Goal: Information Seeking & Learning: Learn about a topic

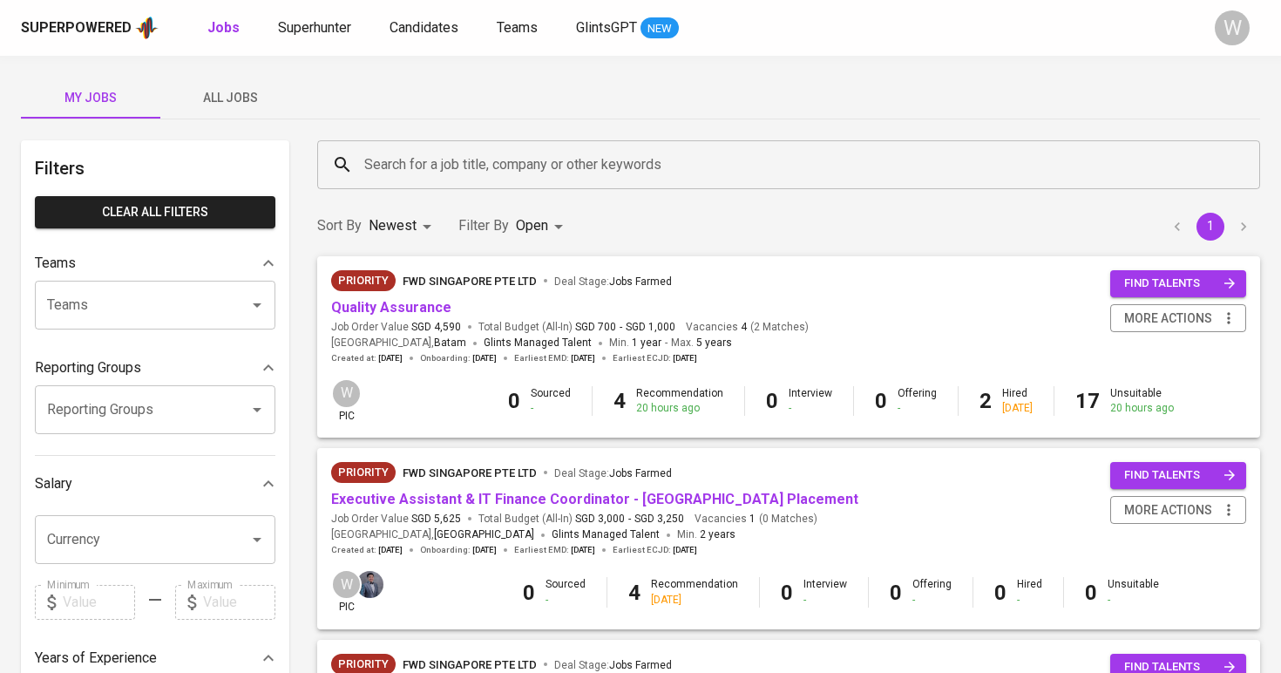
click at [268, 92] on span "All Jobs" at bounding box center [230, 98] width 119 height 22
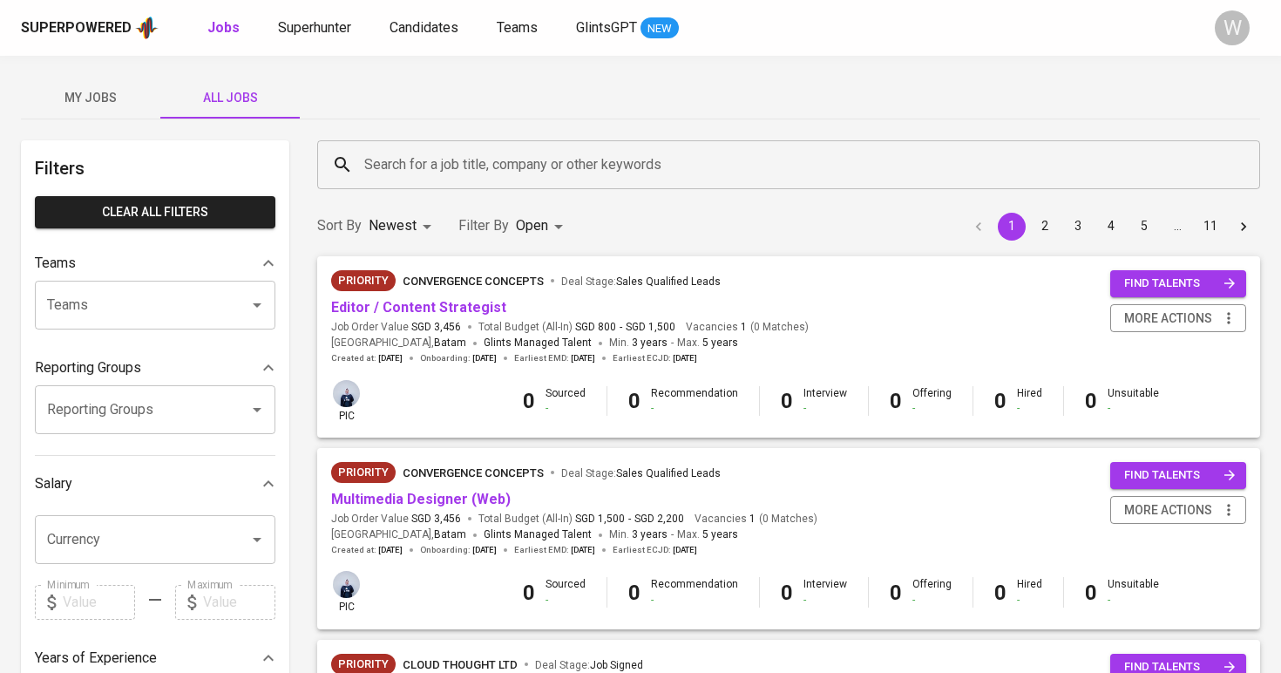
click at [483, 152] on input "Search for a job title, company or other keywords" at bounding box center [793, 164] width 866 height 33
type input "s"
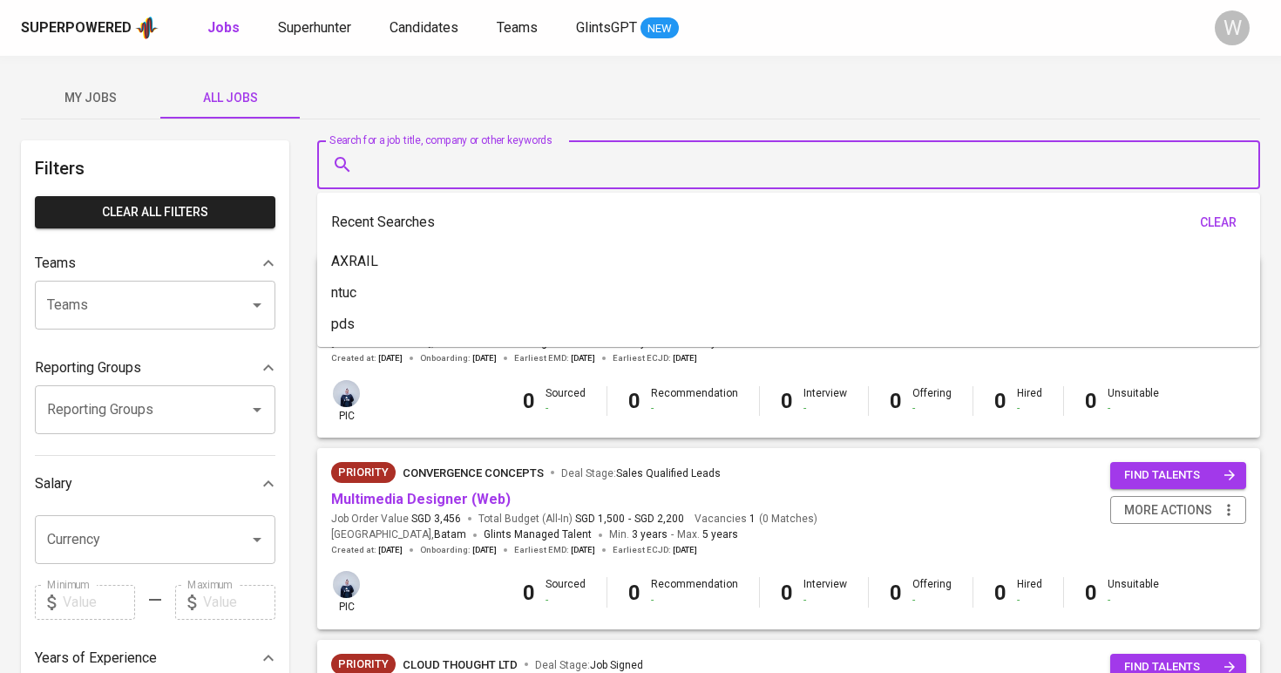
click at [91, 103] on span "My Jobs" at bounding box center [90, 98] width 119 height 22
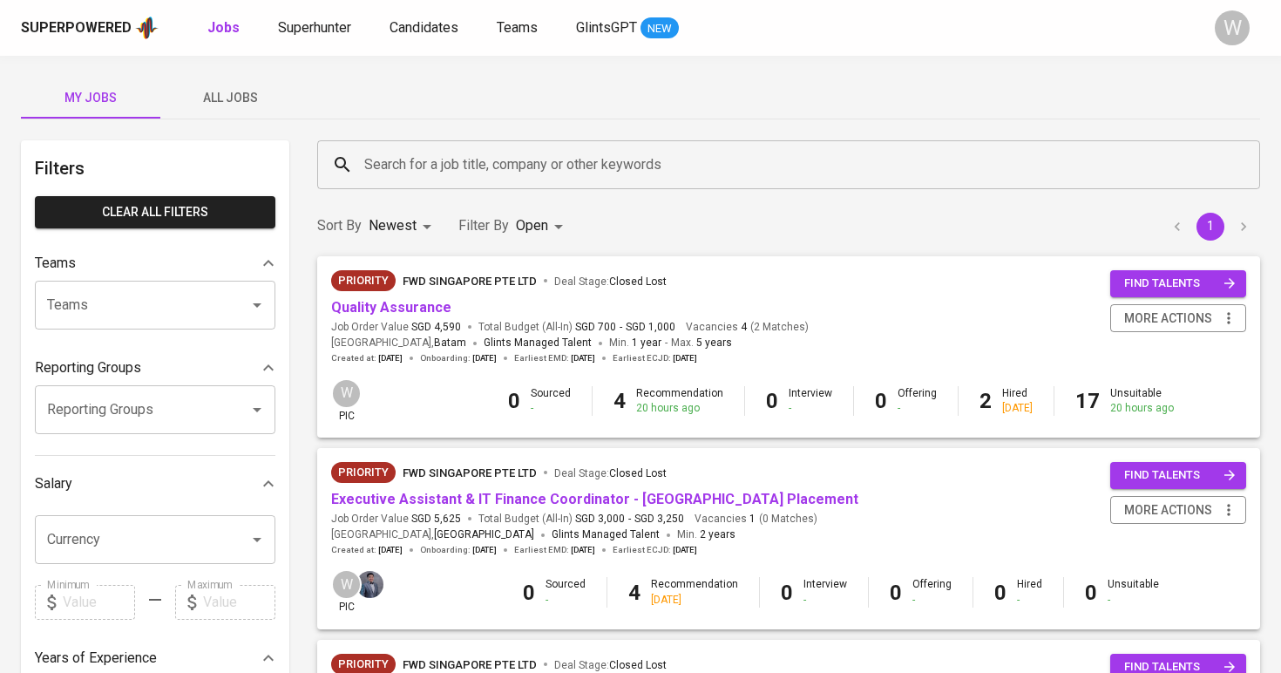
click at [428, 144] on div "Search for a job title, company or other keywords" at bounding box center [788, 164] width 943 height 49
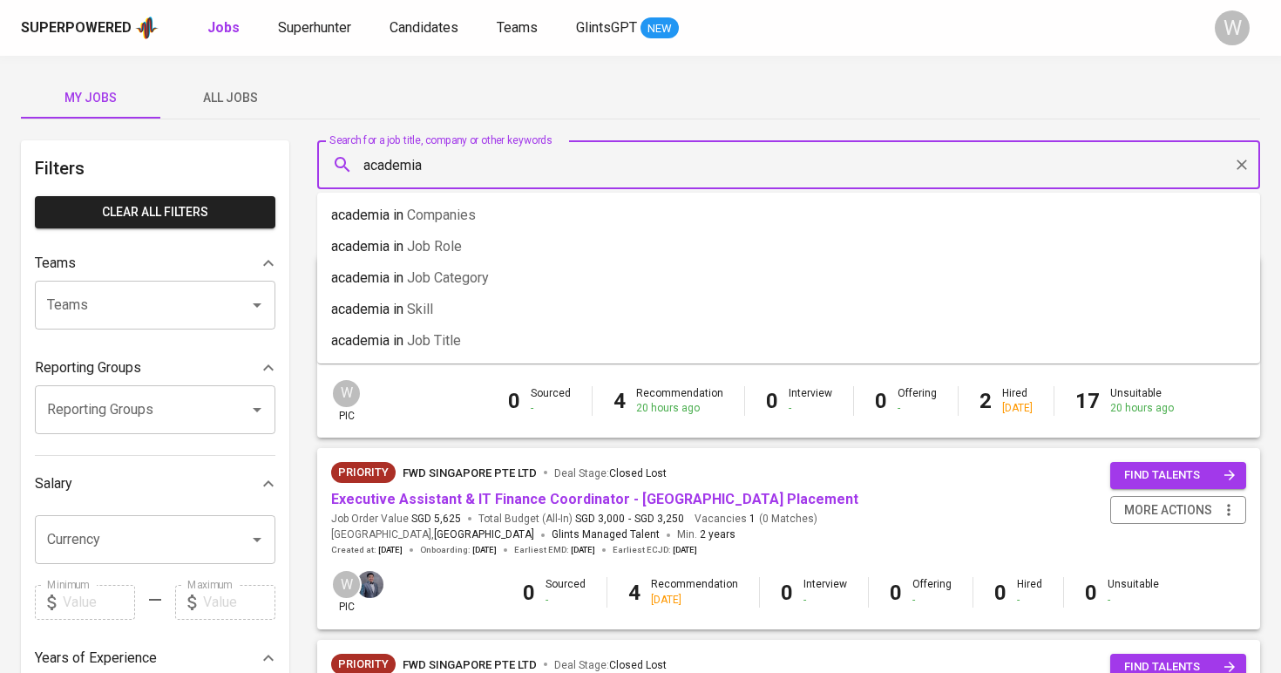
type input "academia"
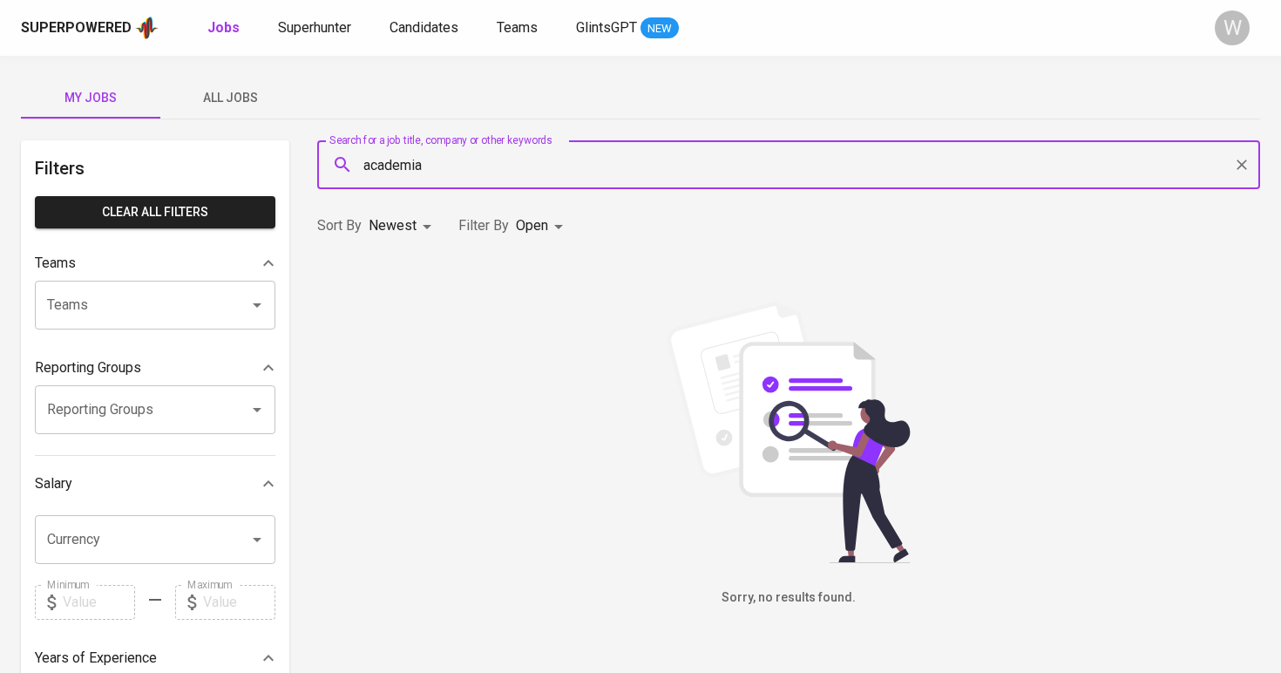
click at [519, 228] on body "Superpowered Jobs Superhunter Candidates Teams GlintsGPT NEW W My Jobs All Jobs…" at bounding box center [640, 595] width 1281 height 1190
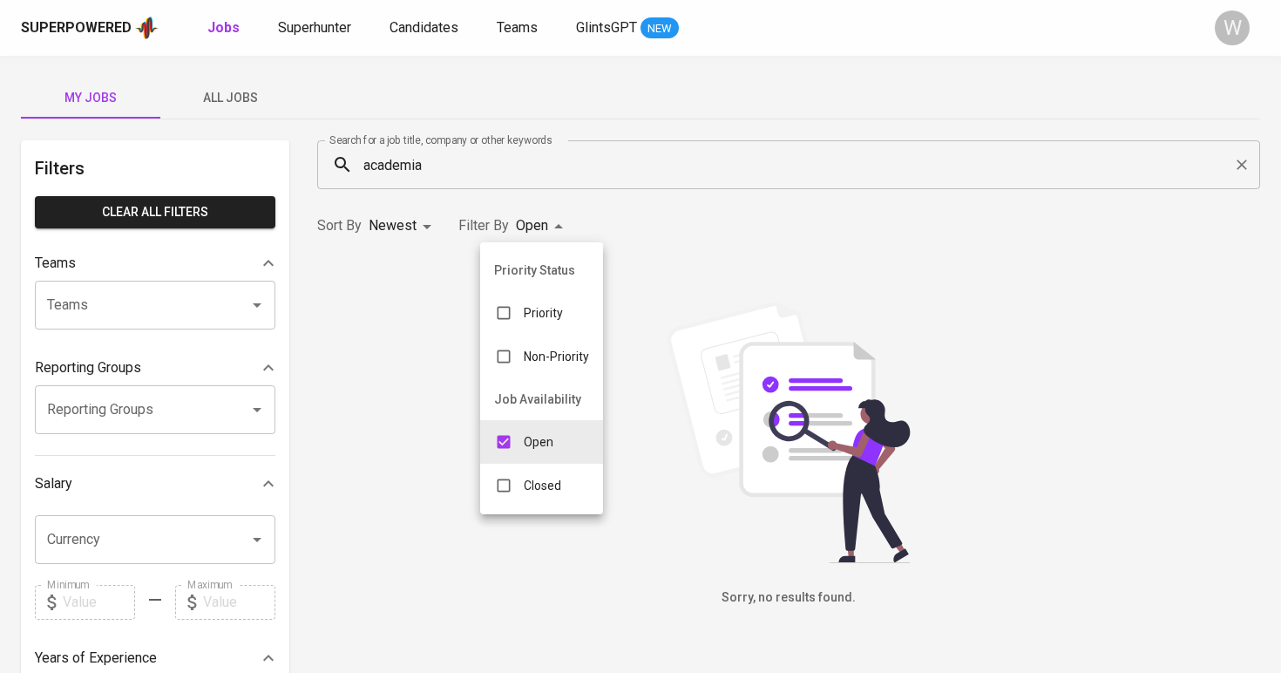
click at [560, 479] on p "Closed" at bounding box center [542, 485] width 37 height 17
type input "OPEN,CLOSE"
checkbox input "true"
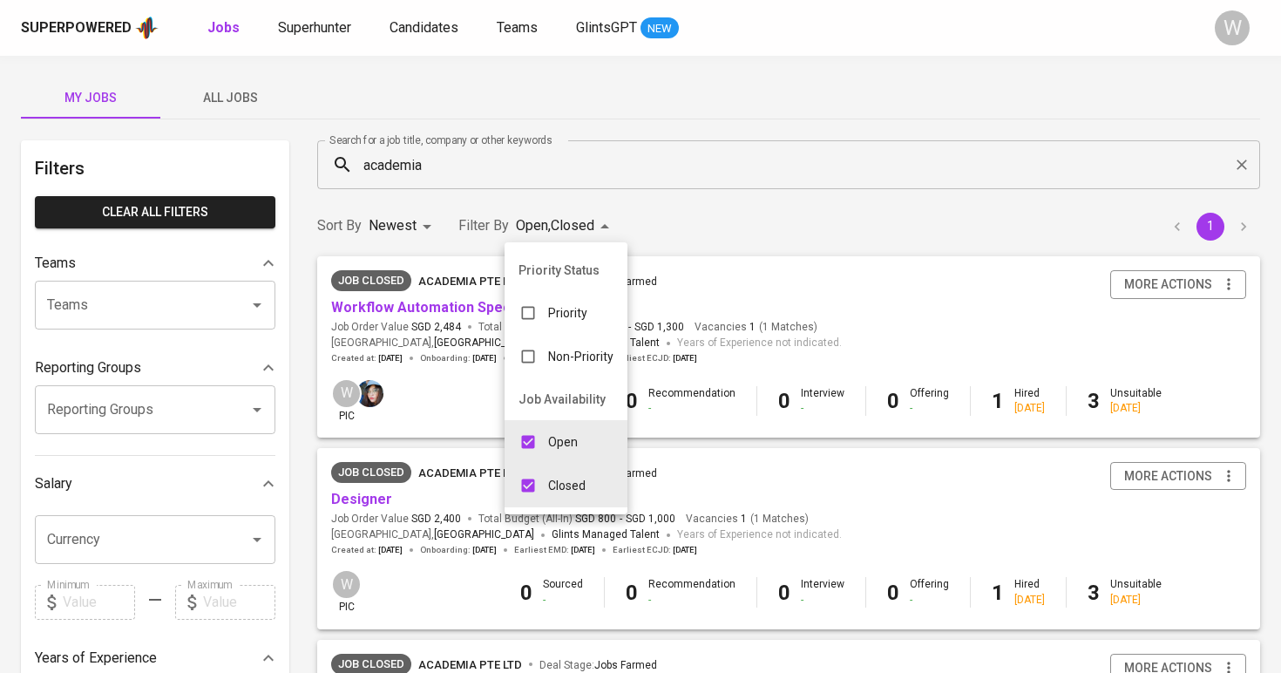
click at [560, 443] on p "Open" at bounding box center [563, 441] width 30 height 17
type input "CLOSE"
checkbox input "false"
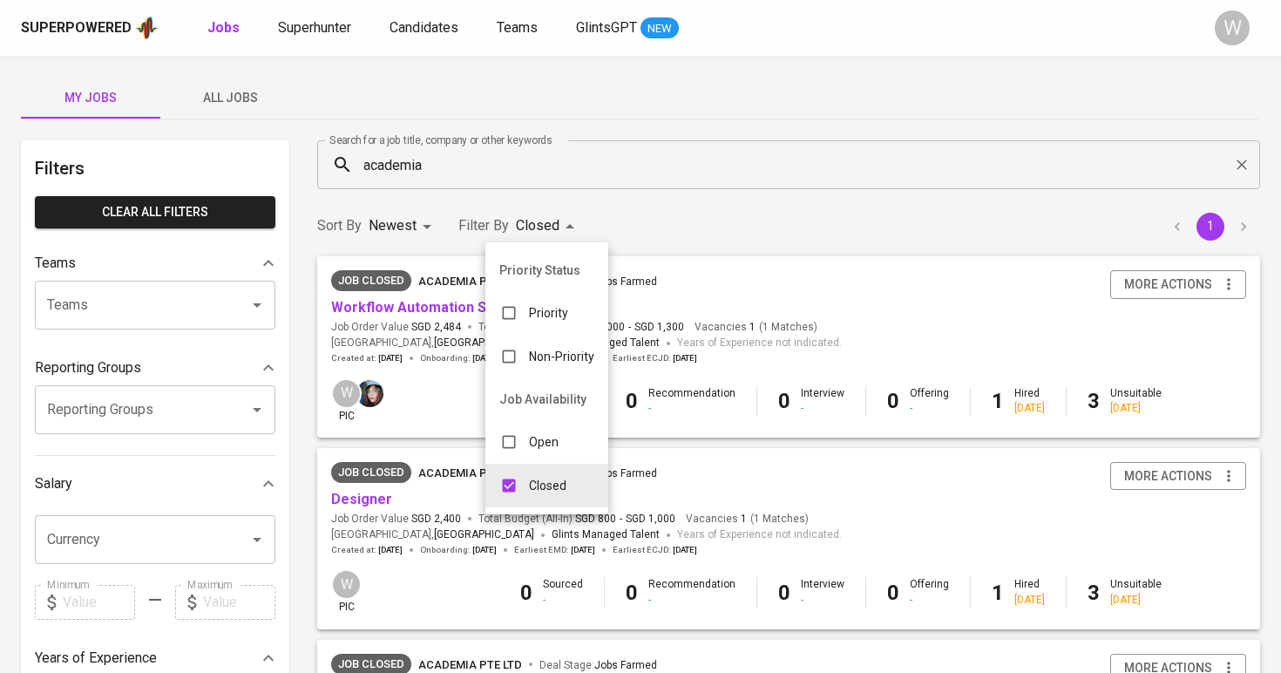
click at [746, 239] on div at bounding box center [640, 336] width 1281 height 673
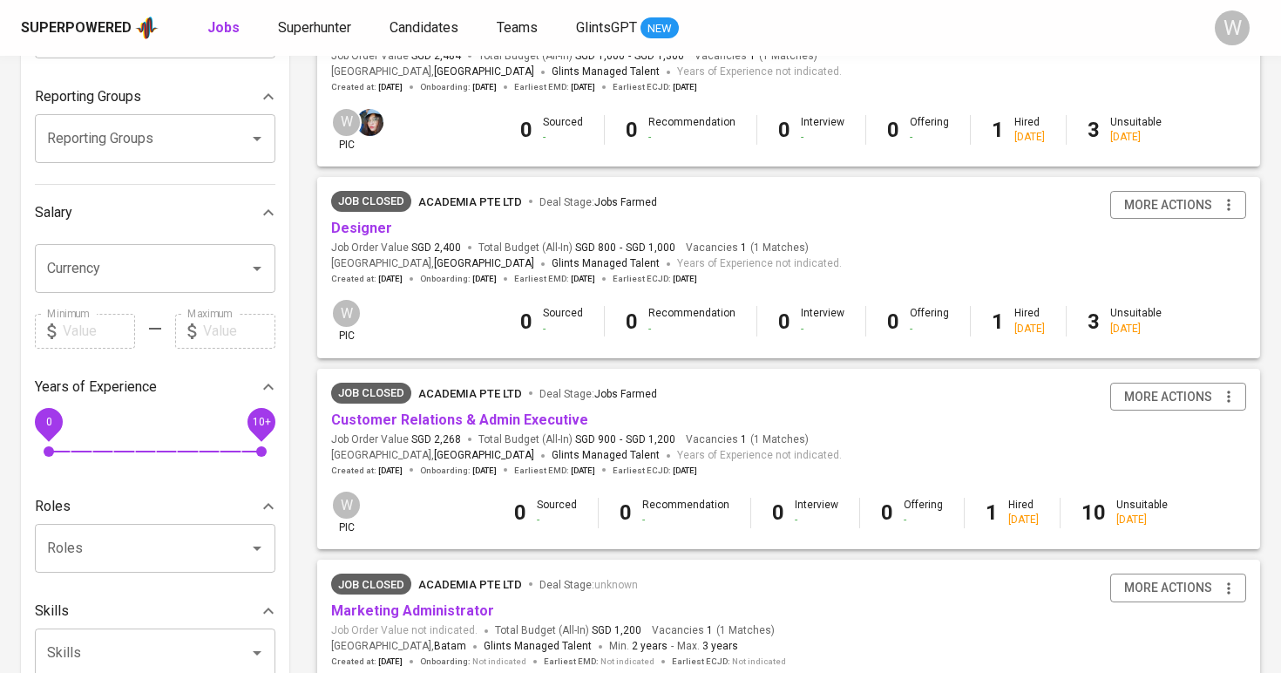
scroll to position [315, 0]
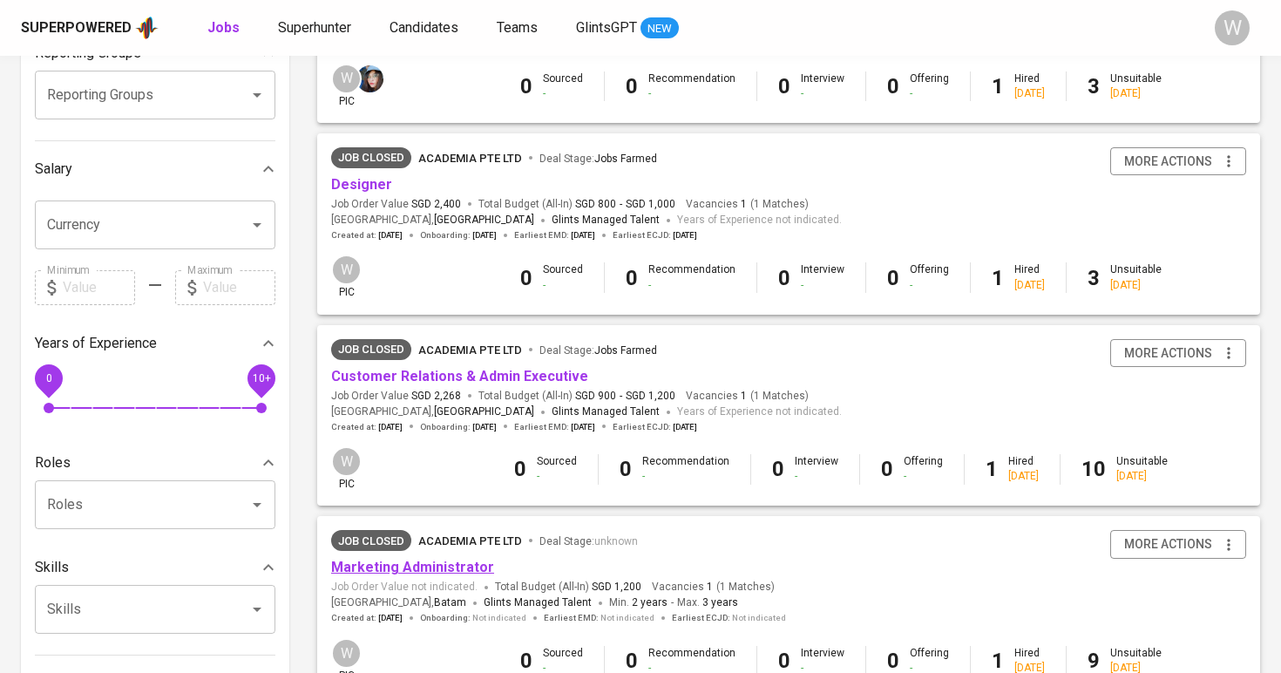
click at [427, 561] on link "Marketing Administrator" at bounding box center [412, 567] width 163 height 17
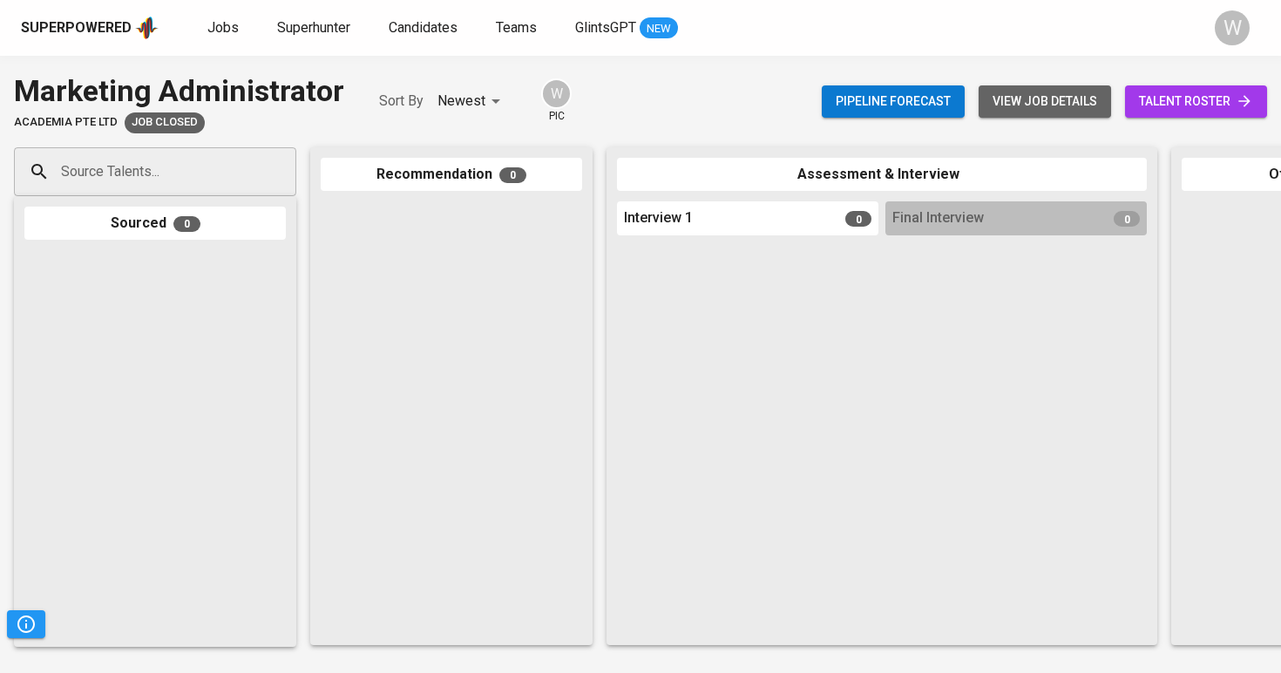
click at [1054, 92] on span "view job details" at bounding box center [1045, 102] width 105 height 22
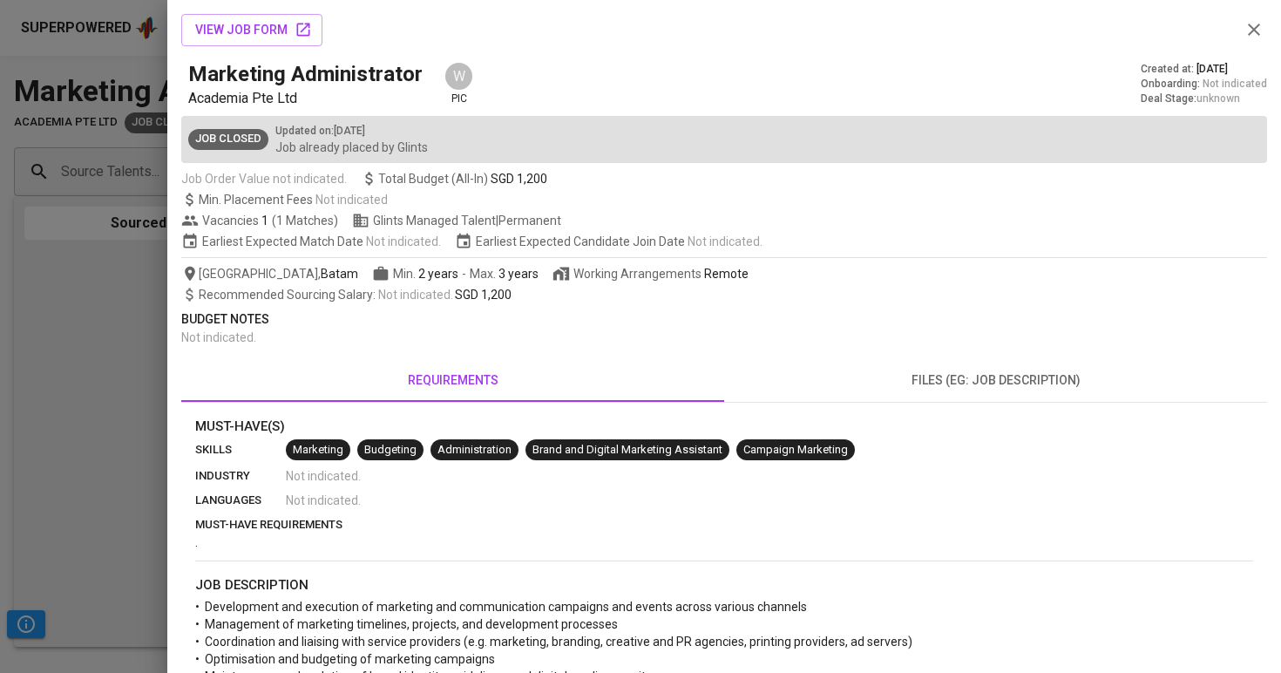
click at [76, 269] on div at bounding box center [640, 336] width 1281 height 673
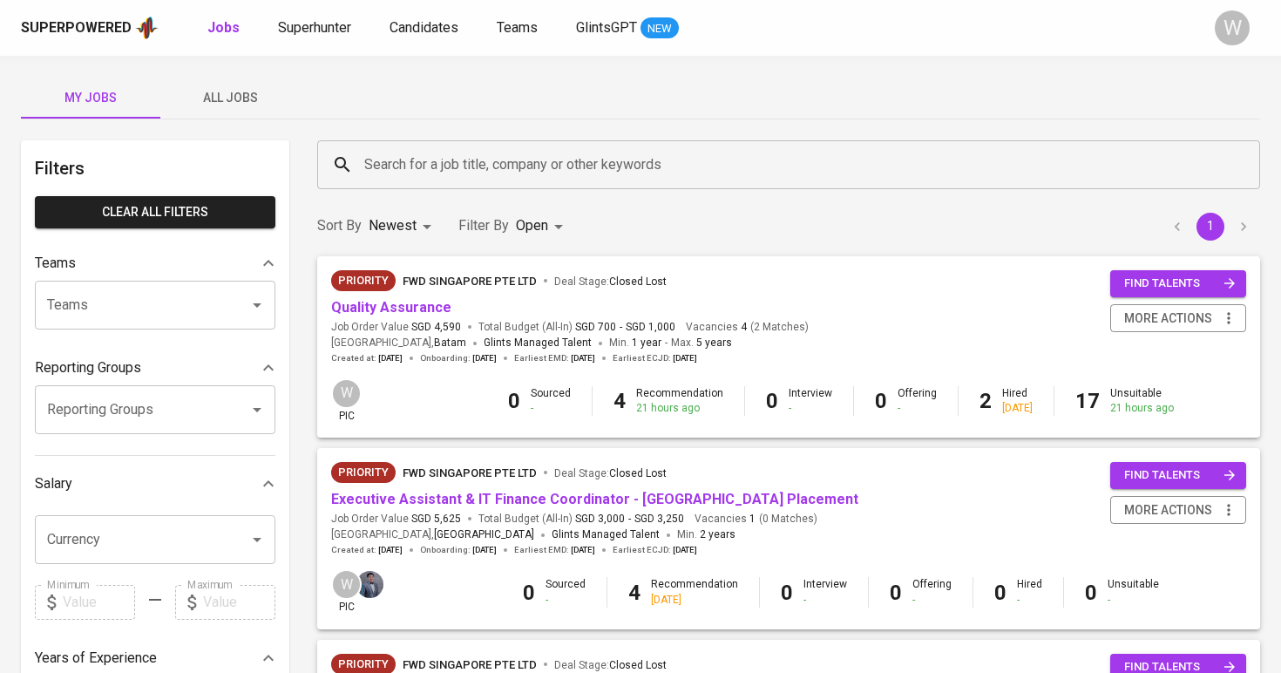
click at [357, 159] on div "Search for a job title, company or other keywords" at bounding box center [788, 164] width 943 height 49
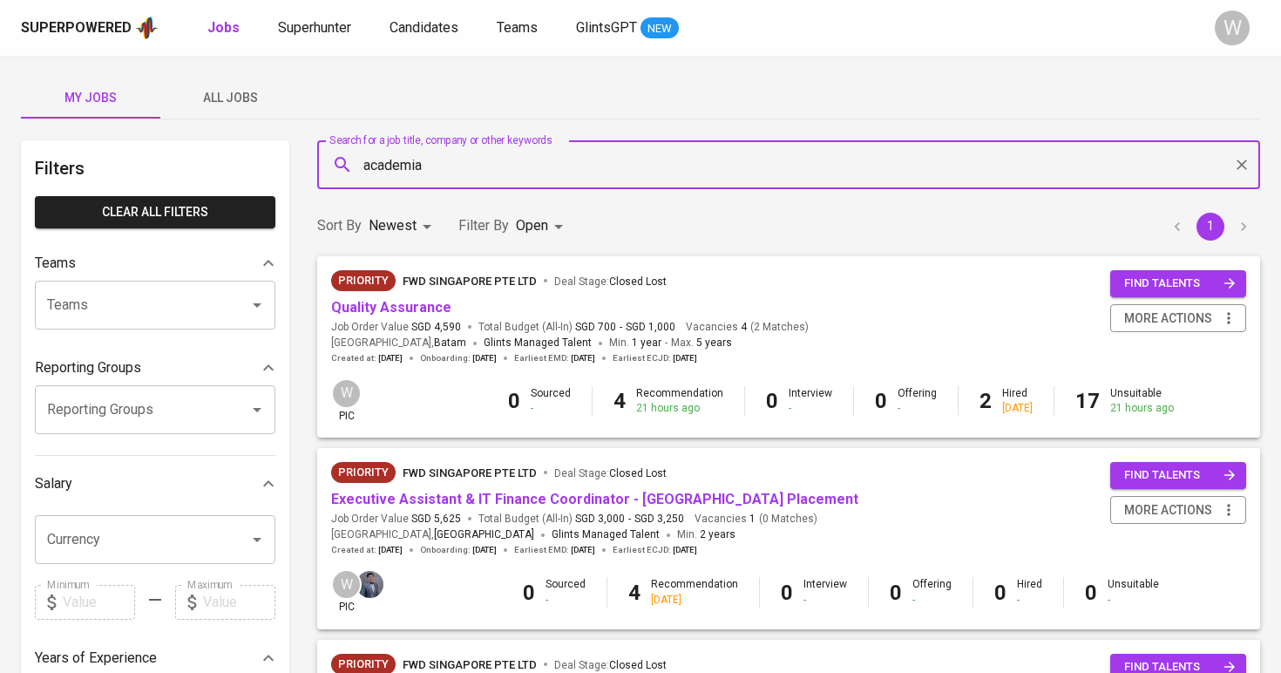
type input "academia"
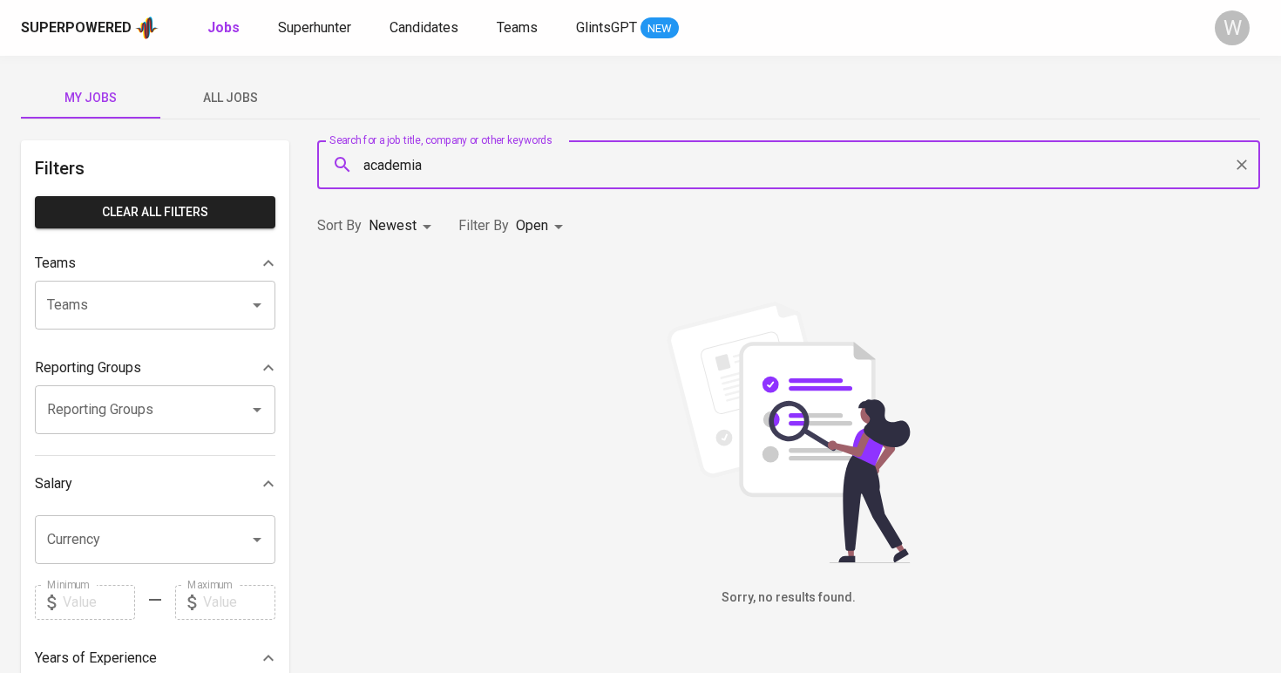
click at [537, 237] on body "Superpowered Jobs Superhunter Candidates Teams GlintsGPT NEW W My Jobs All Jobs…" at bounding box center [640, 595] width 1281 height 1190
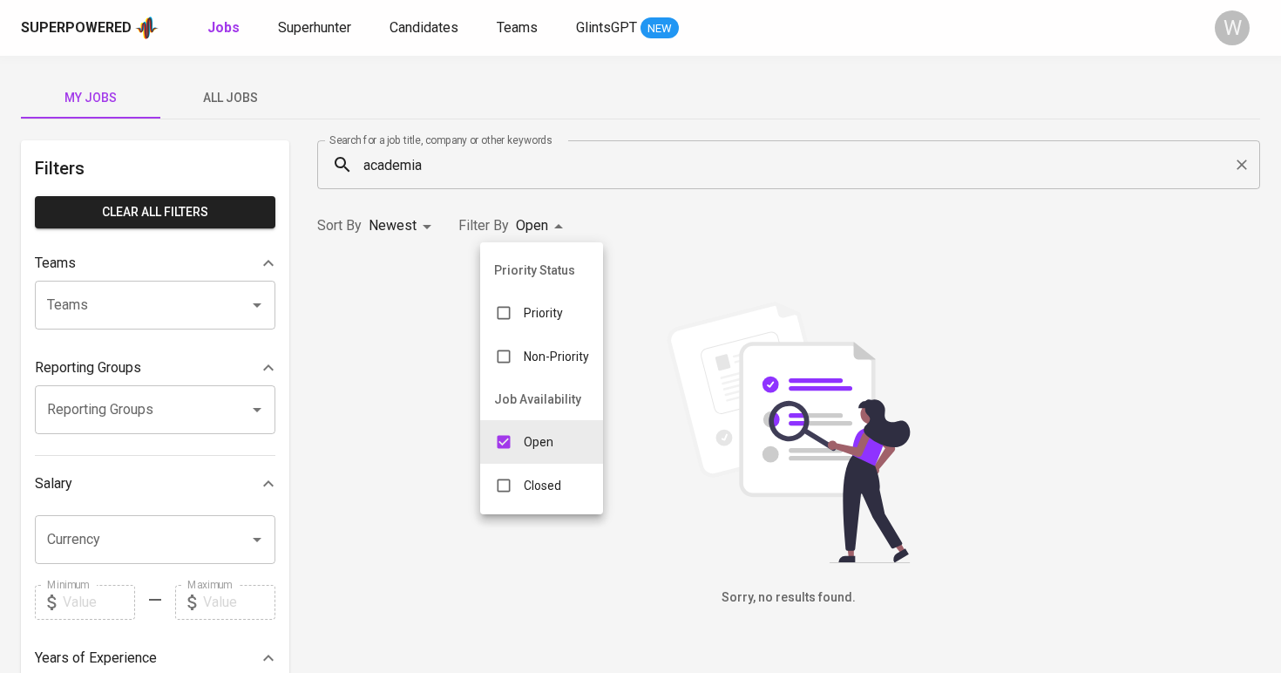
click at [532, 506] on li "Closed" at bounding box center [541, 486] width 123 height 44
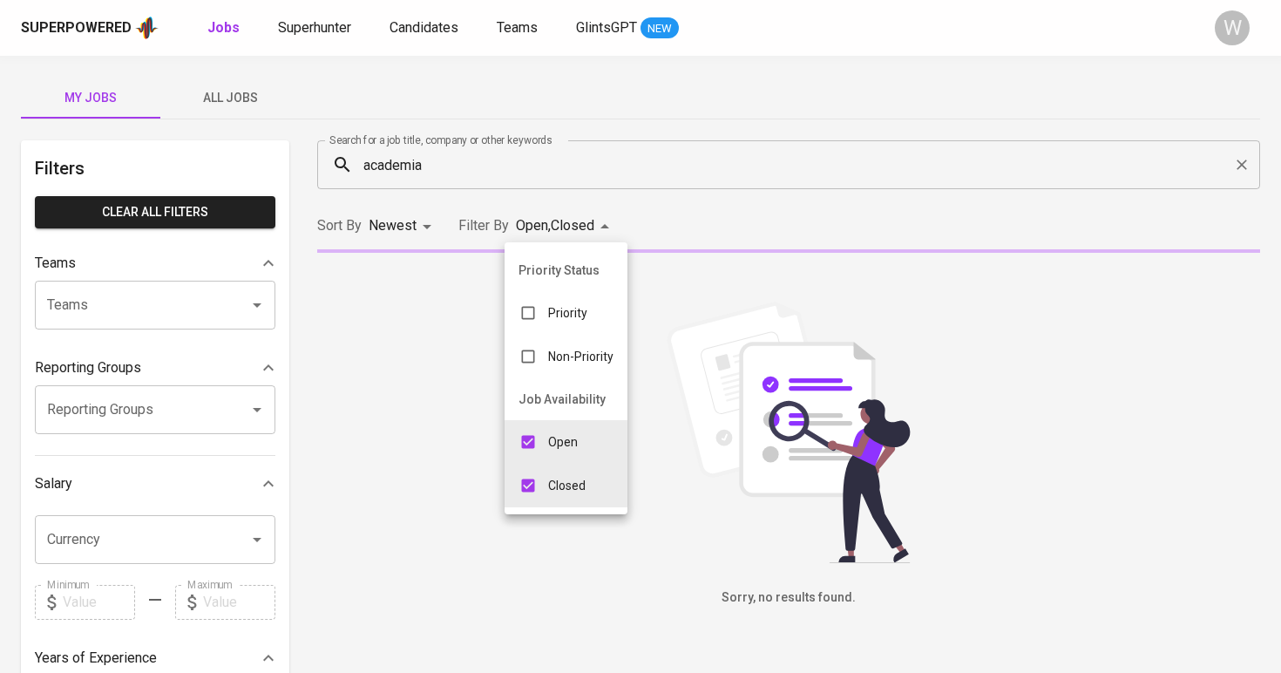
type input "OPEN,CLOSE"
checkbox input "true"
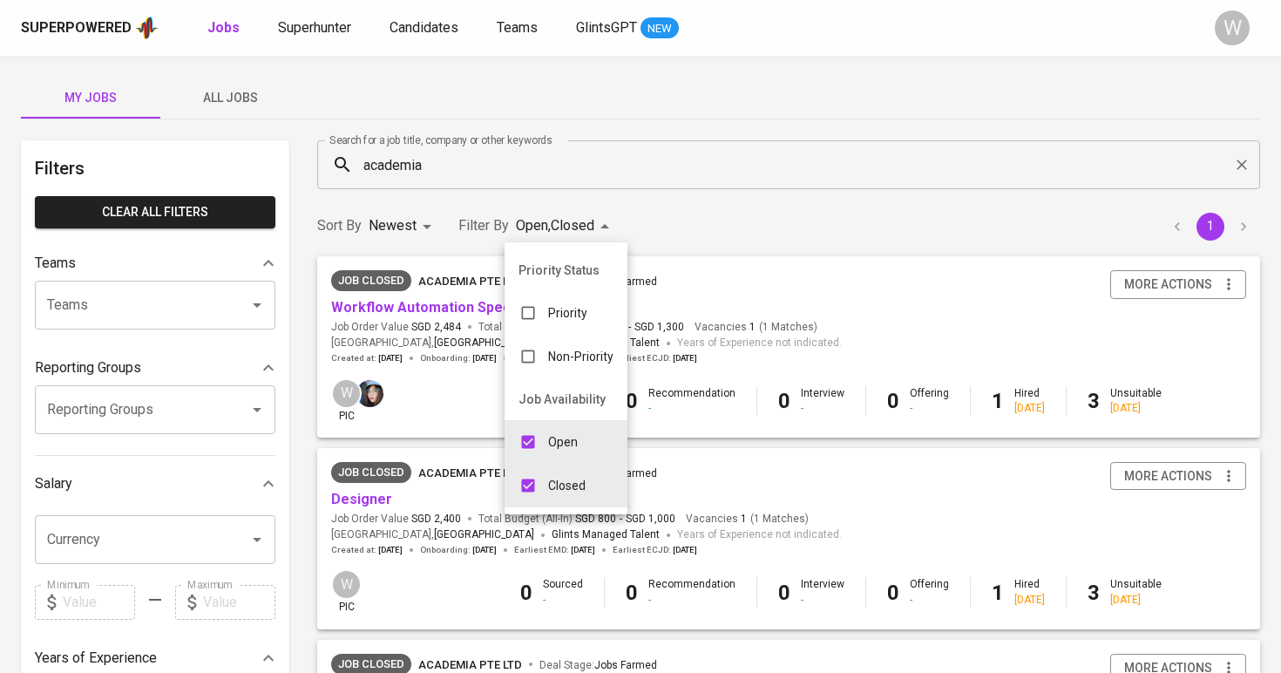
click at [820, 189] on div at bounding box center [640, 336] width 1281 height 673
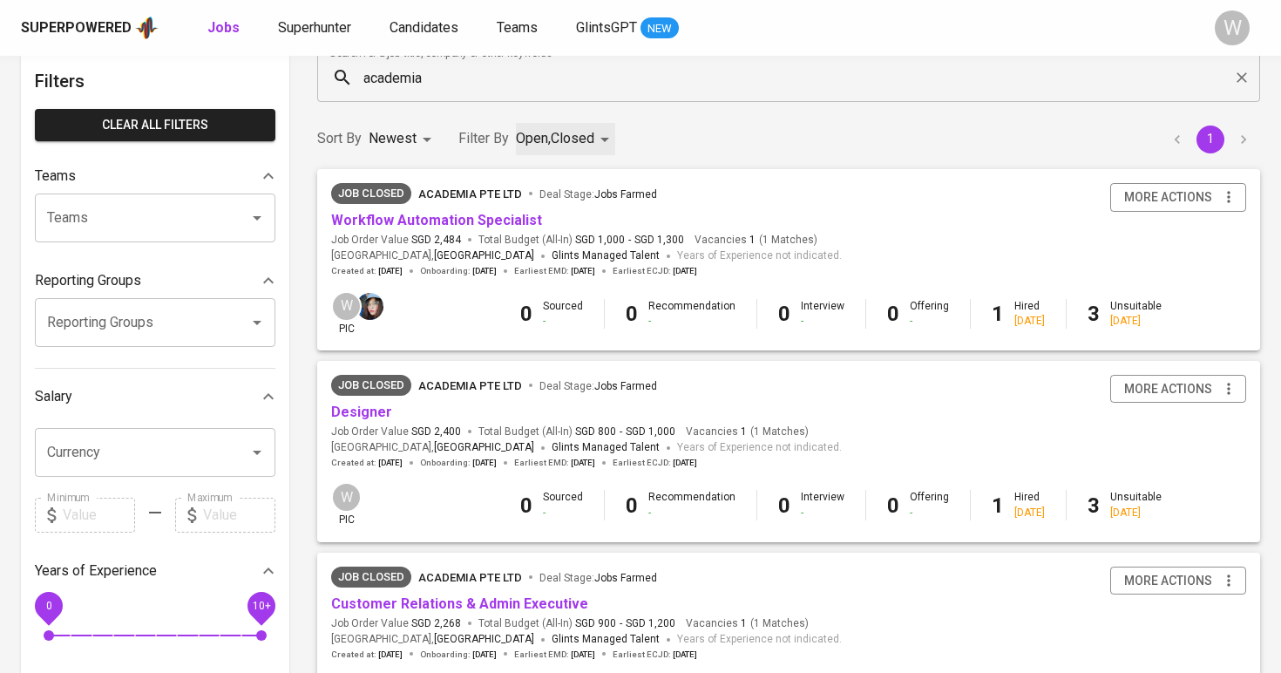
scroll to position [122, 0]
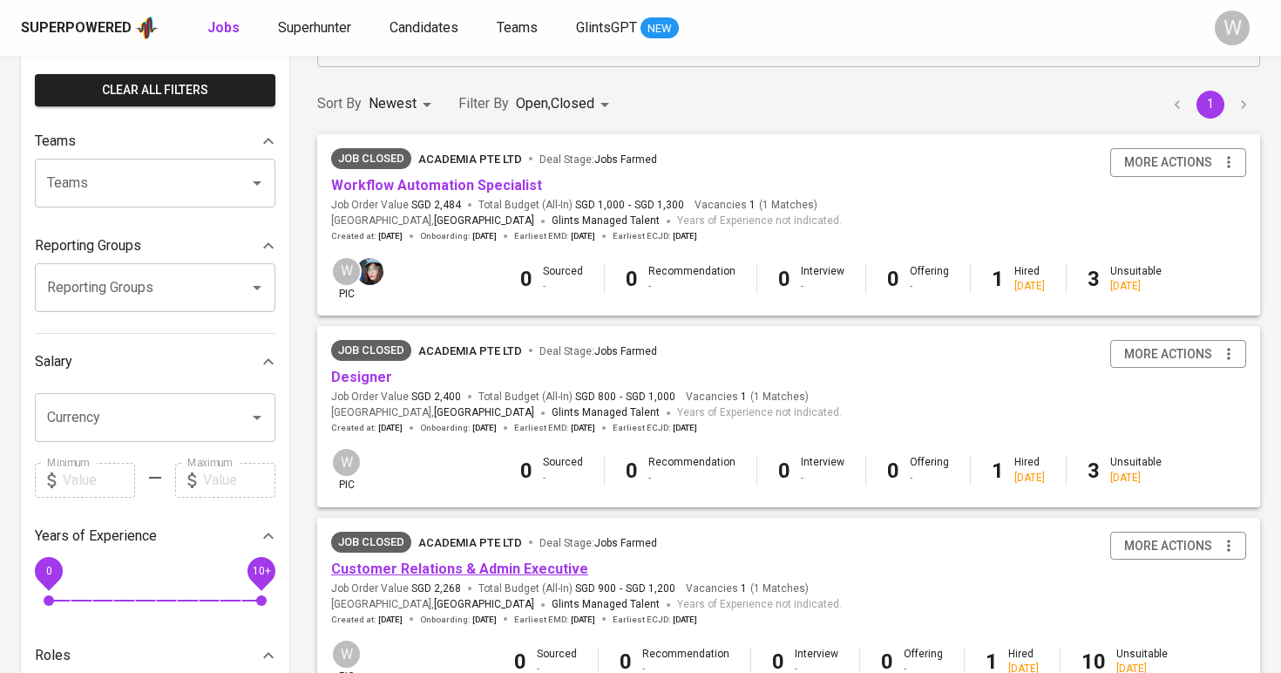
click at [425, 567] on link "Customer Relations & Admin Executive" at bounding box center [459, 568] width 257 height 17
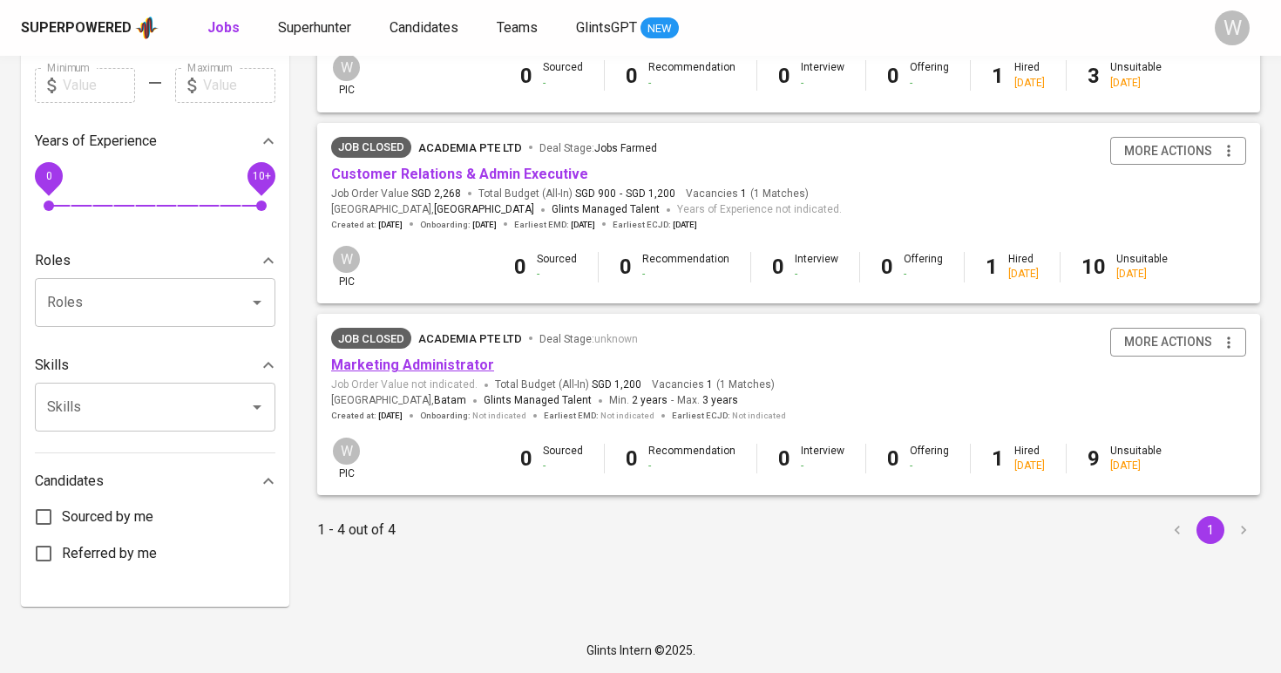
scroll to position [516, 0]
click at [422, 364] on link "Marketing Administrator" at bounding box center [412, 365] width 163 height 17
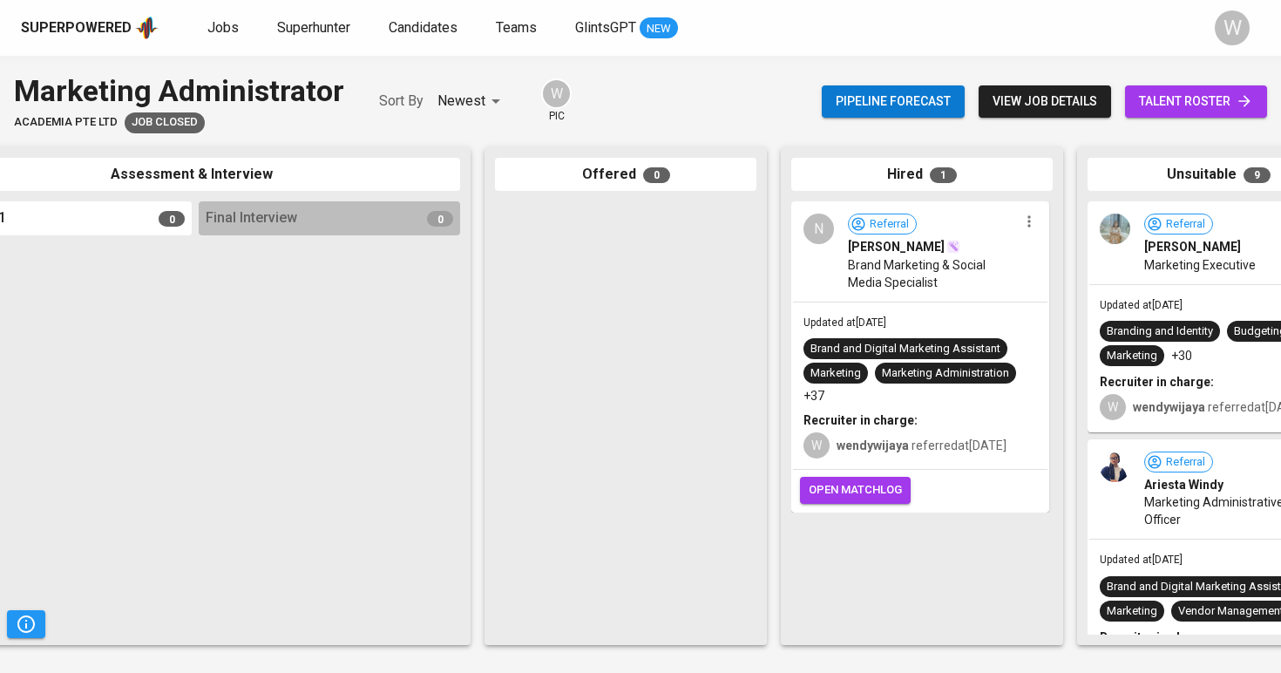
scroll to position [0, 766]
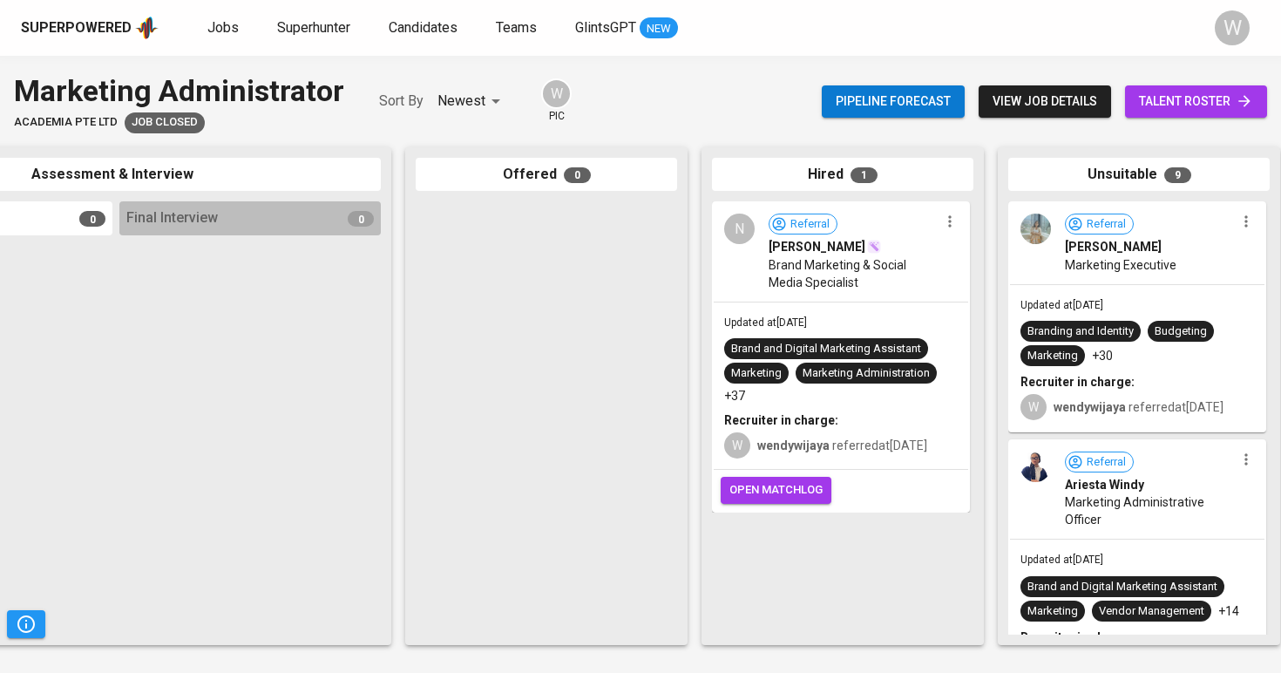
click at [1083, 98] on span "view job details" at bounding box center [1045, 102] width 105 height 22
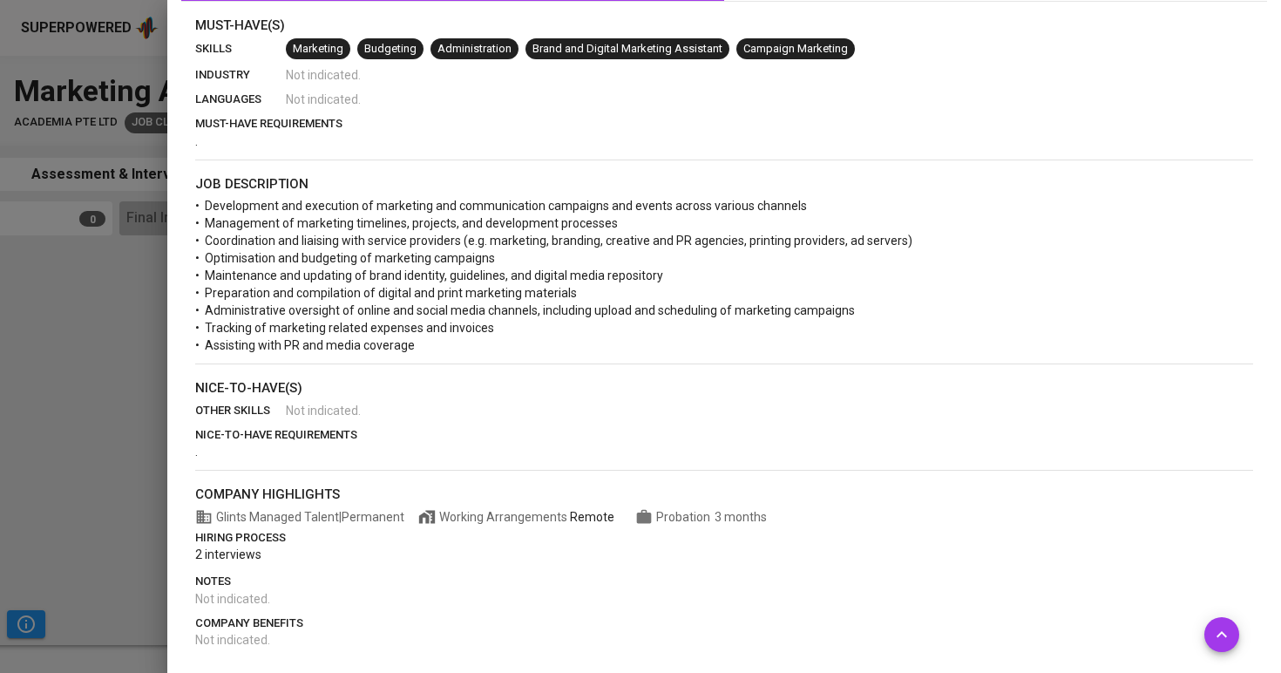
scroll to position [400, 0]
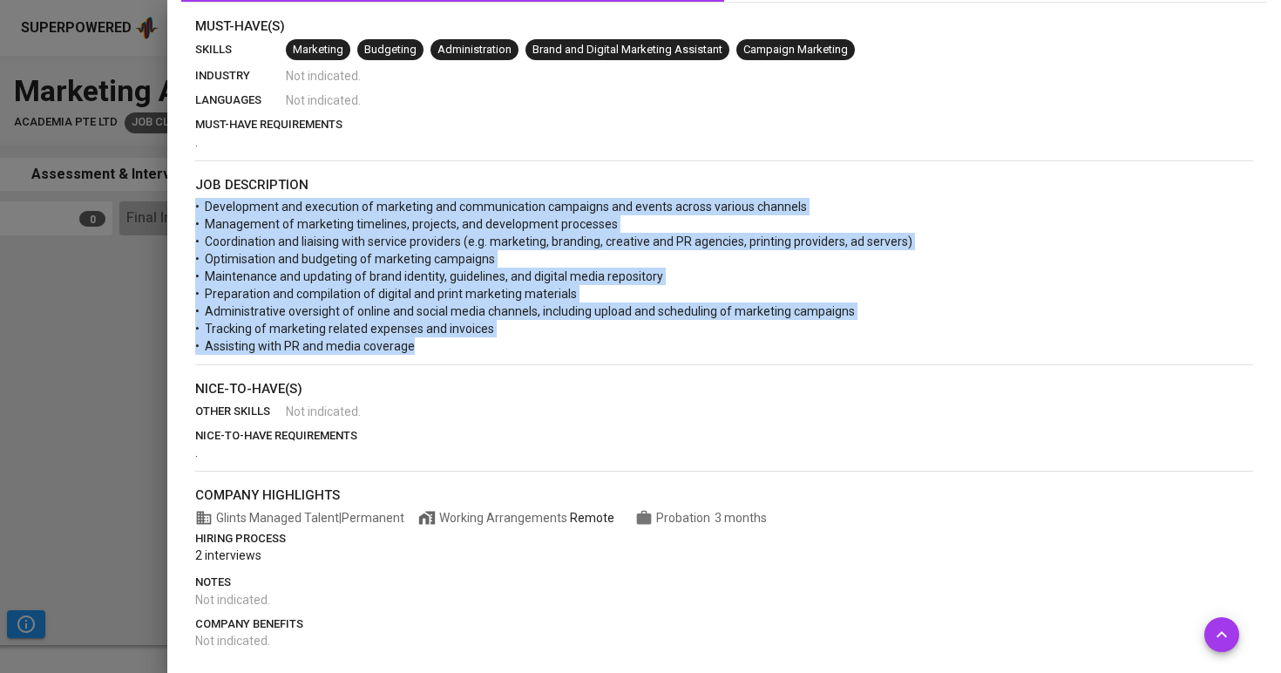
drag, startPoint x: 439, startPoint y: 343, endPoint x: 187, endPoint y: 192, distance: 293.6
click at [187, 192] on div "Must-Have(s) skills Marketing Budgeting Administration Brand and Digital Market…" at bounding box center [724, 334] width 1086 height 634
copy section "•⁠ ⁠Development and execution of marketing and communication campaigns and even…"
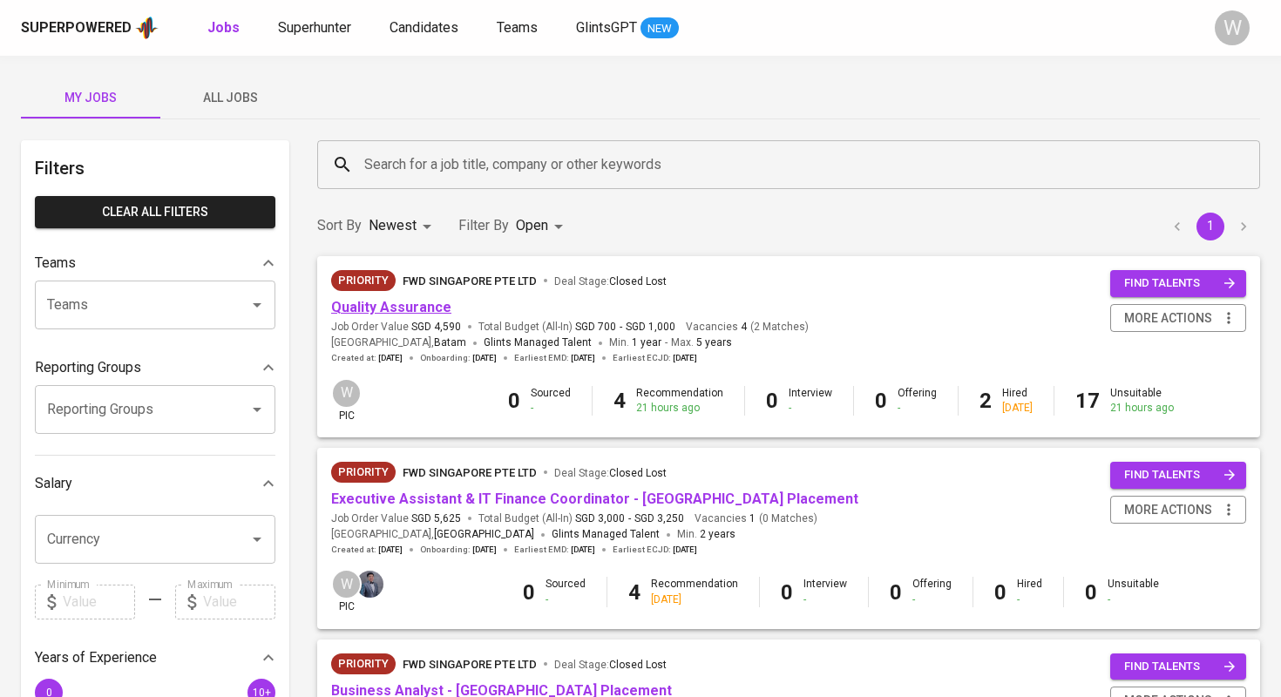
click at [370, 300] on link "Quality Assurance" at bounding box center [391, 307] width 120 height 17
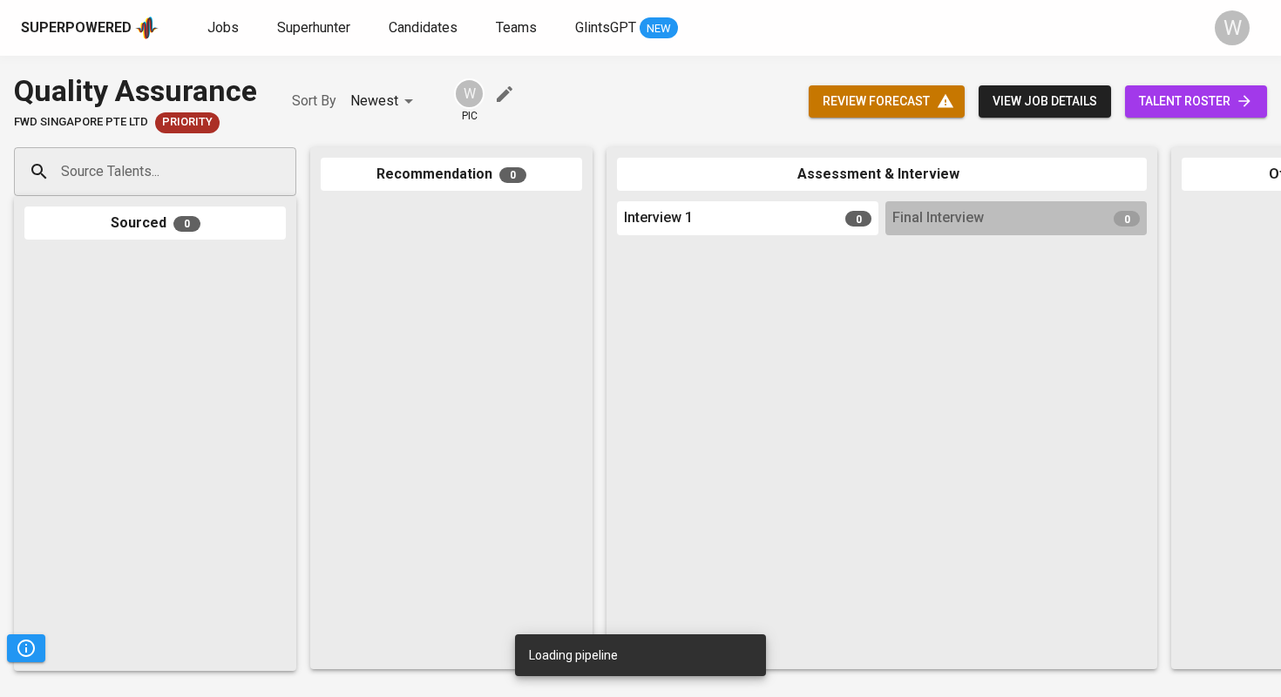
click at [1143, 105] on span "talent roster" at bounding box center [1196, 102] width 114 height 22
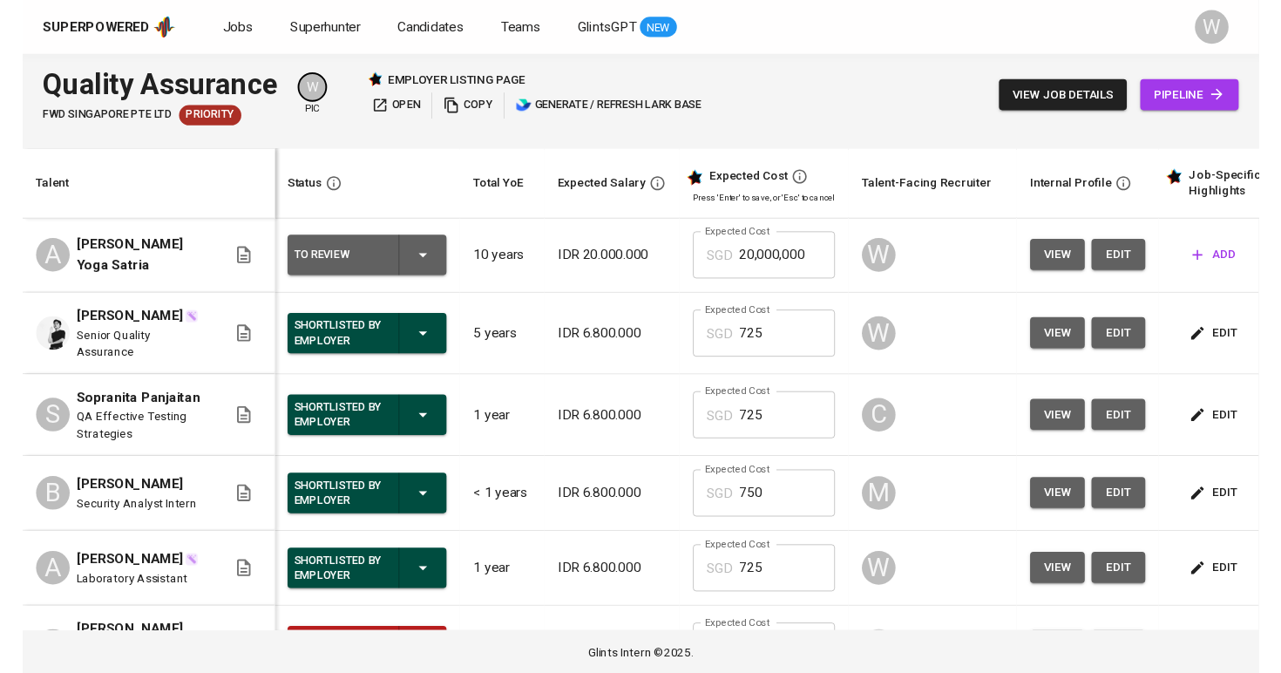
scroll to position [235, 1]
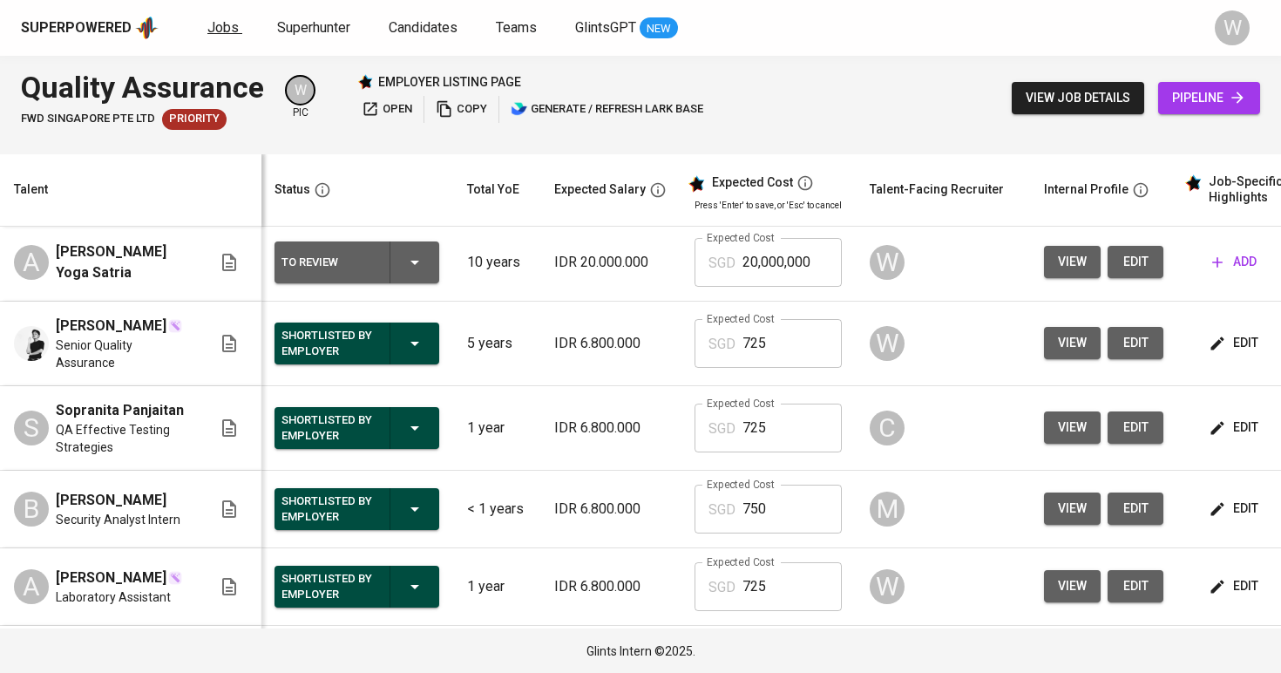
click at [215, 27] on span "Jobs" at bounding box center [222, 27] width 31 height 17
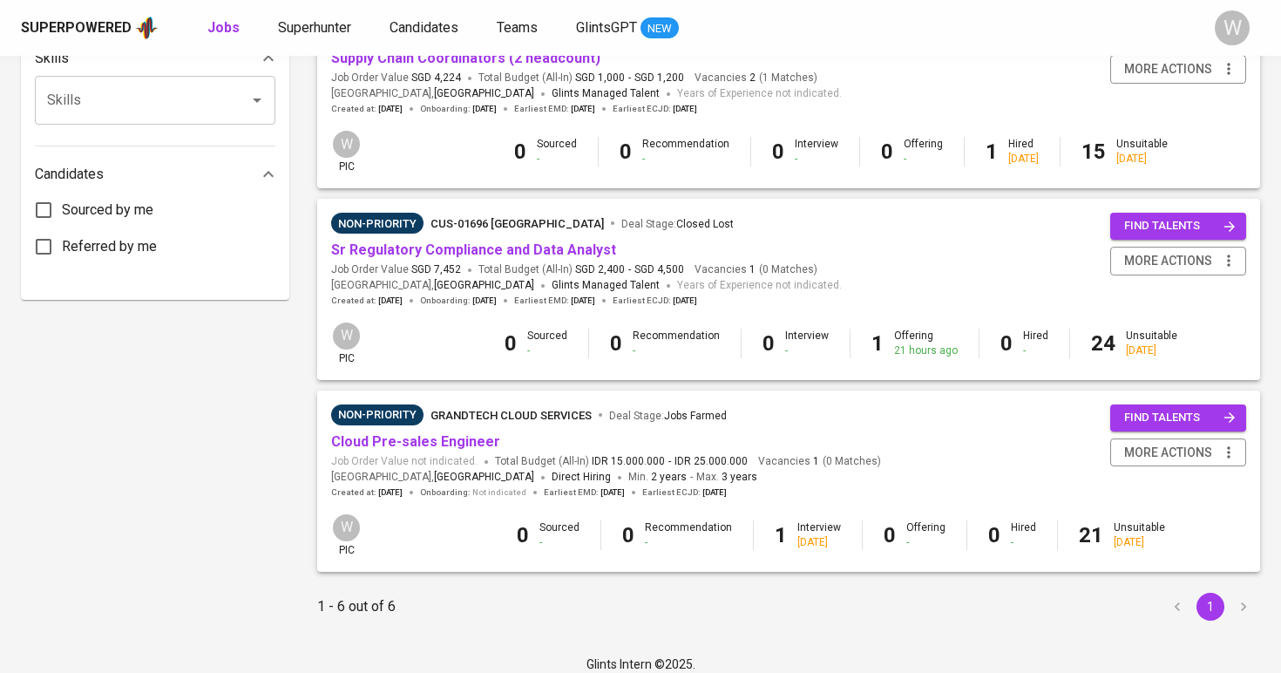
scroll to position [823, 0]
